Goal: Information Seeking & Learning: Learn about a topic

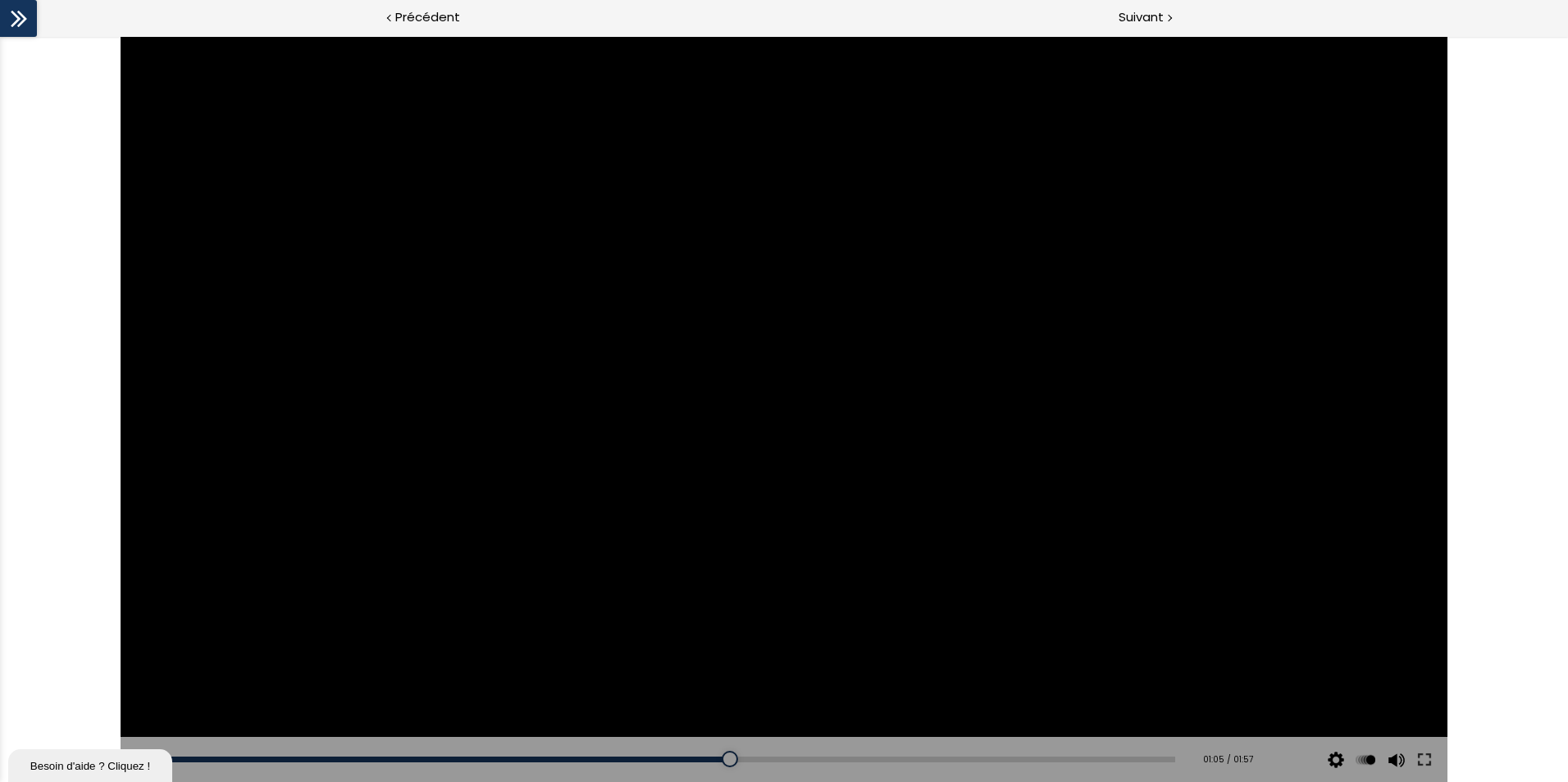
click at [863, 292] on div at bounding box center [784, 410] width 1327 height 746
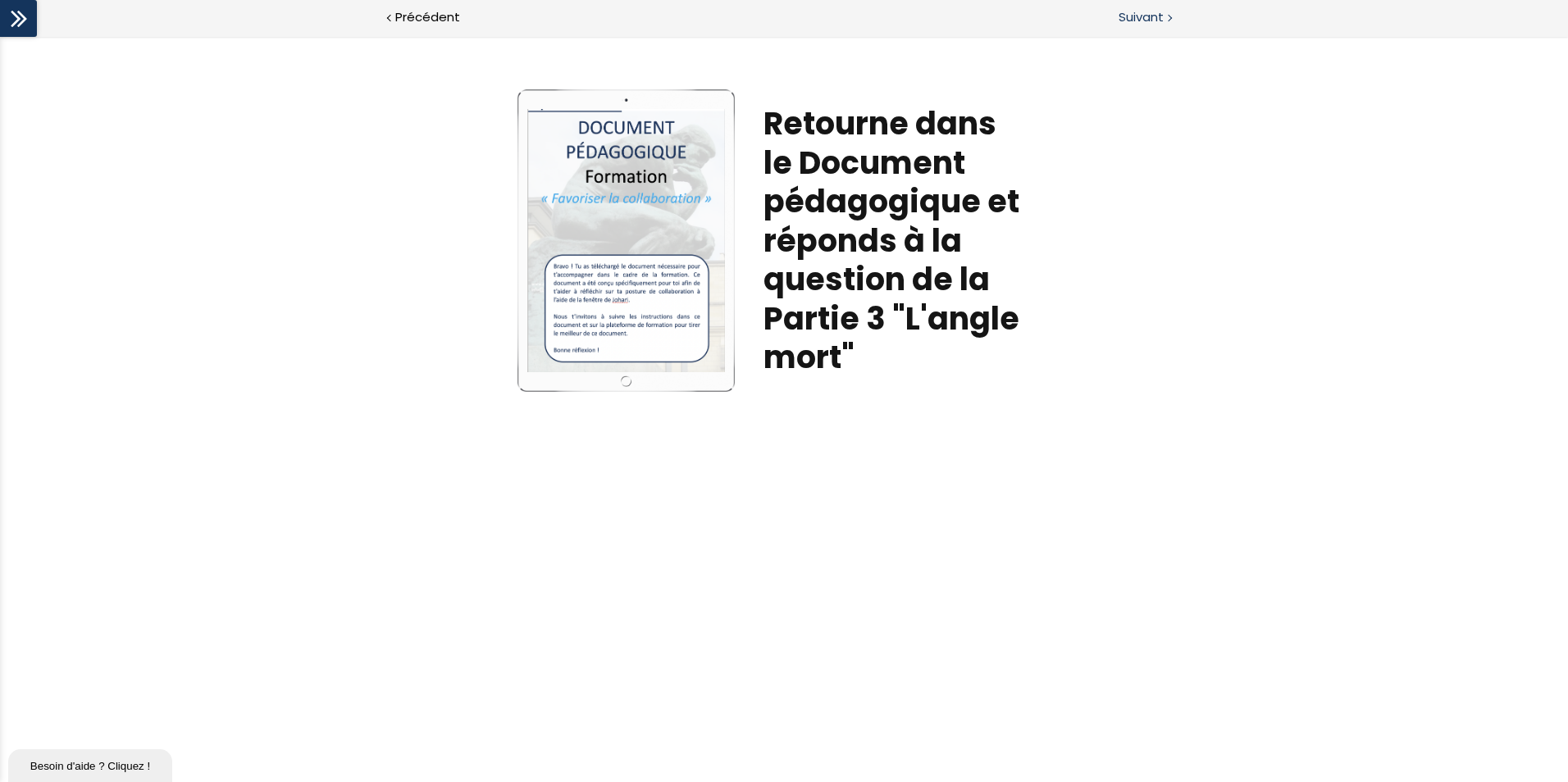
click at [1143, 16] on span "Suivant" at bounding box center [1141, 17] width 45 height 20
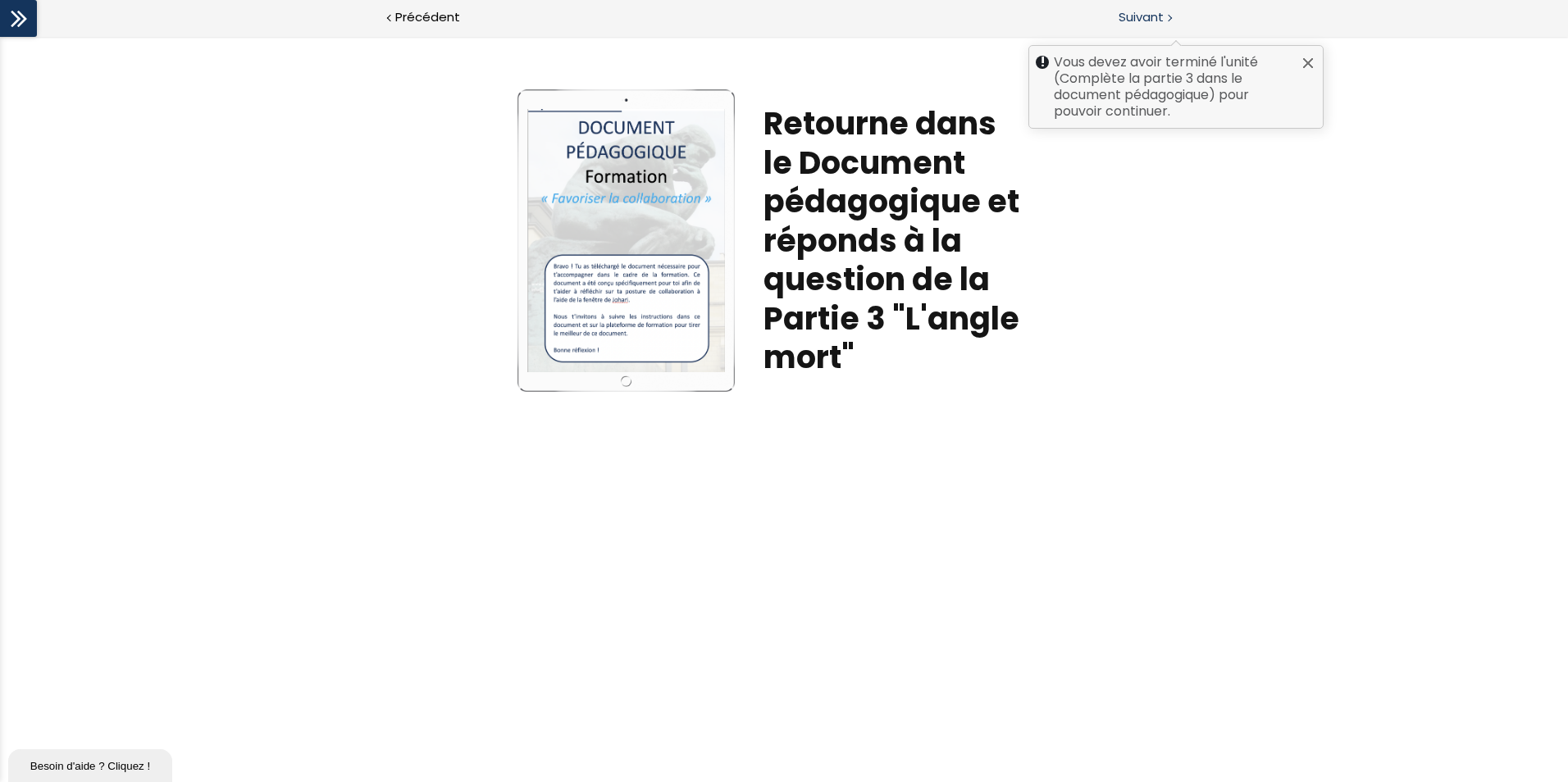
click at [1142, 14] on span "Suivant" at bounding box center [1141, 17] width 45 height 20
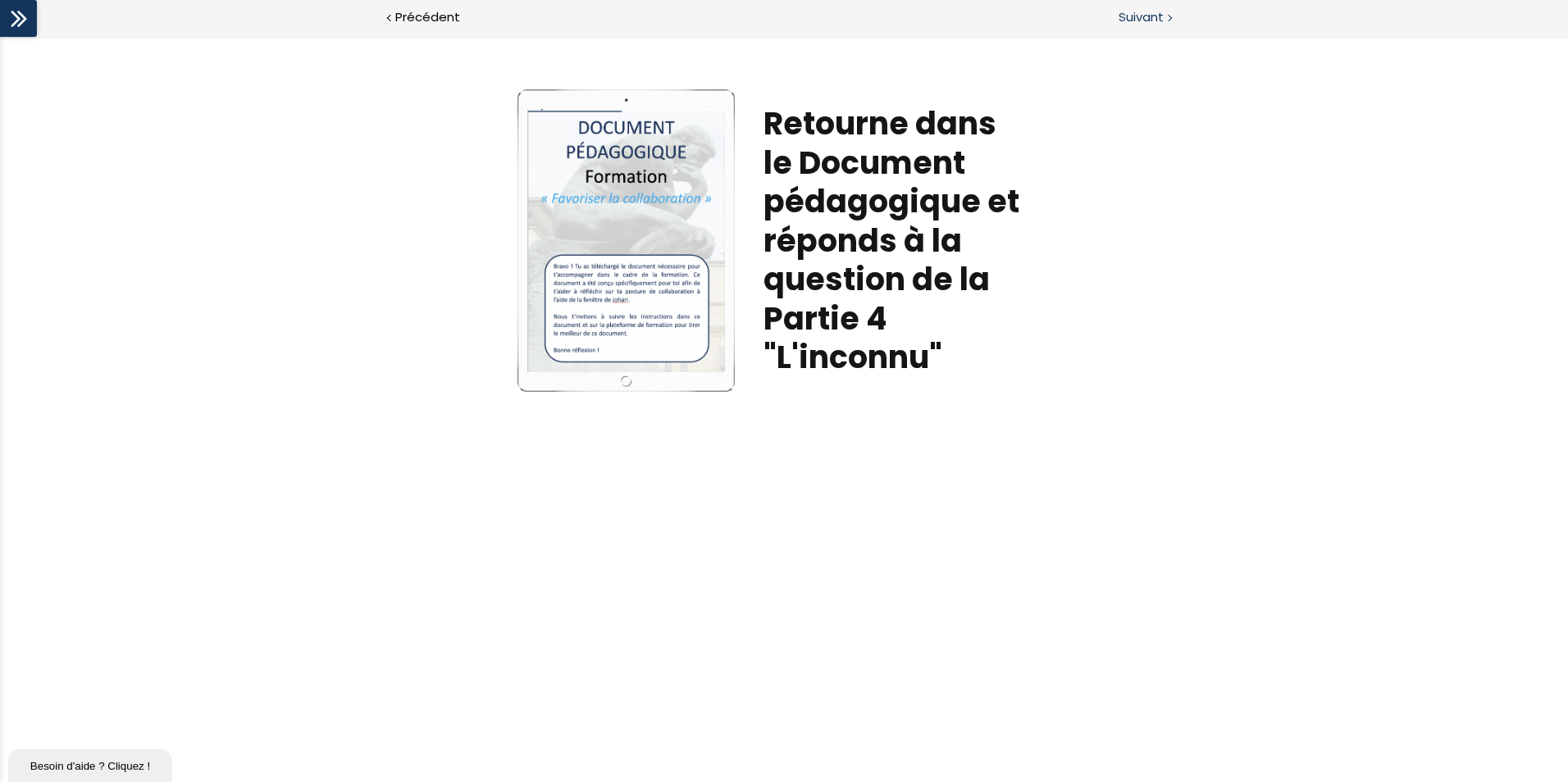
click at [1140, 12] on span "Suivant" at bounding box center [1141, 17] width 45 height 20
click at [1147, 13] on span "Suivant" at bounding box center [1141, 17] width 45 height 20
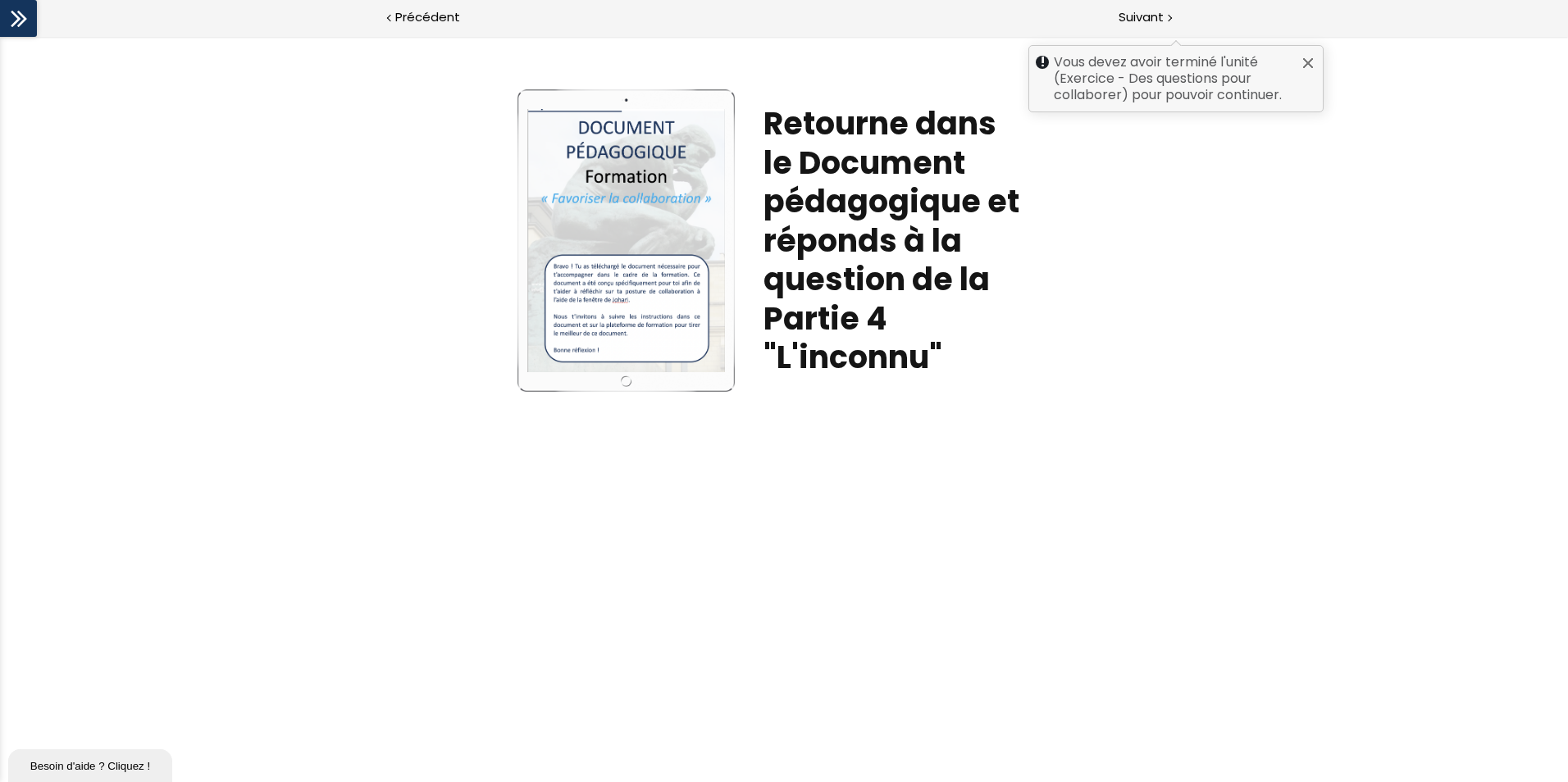
click at [26, 15] on icon at bounding box center [18, 18] width 25 height 25
